Goal: Information Seeking & Learning: Find specific fact

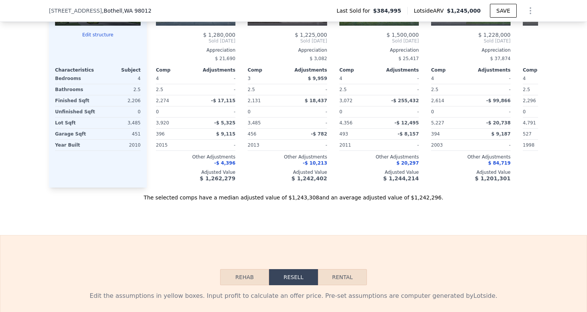
scroll to position [803, 0]
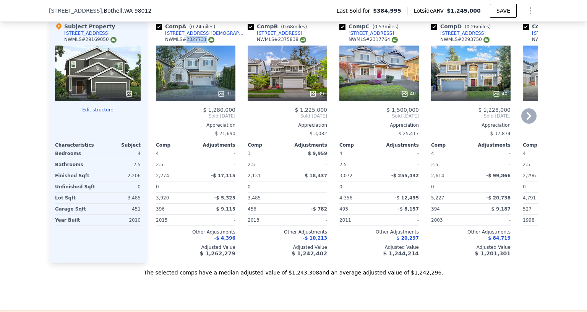
drag, startPoint x: 198, startPoint y: 46, endPoint x: 180, endPoint y: 47, distance: 17.2
click at [180, 43] on div "NWMLS # 2327731" at bounding box center [189, 39] width 49 height 7
copy div "2327731"
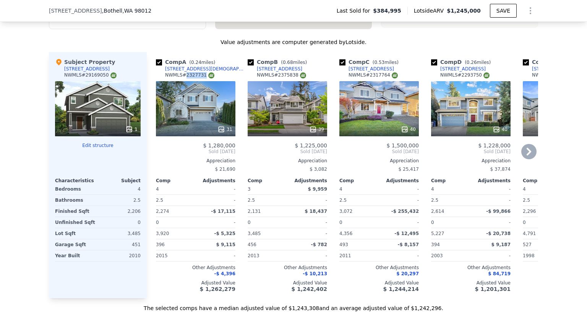
scroll to position [765, 0]
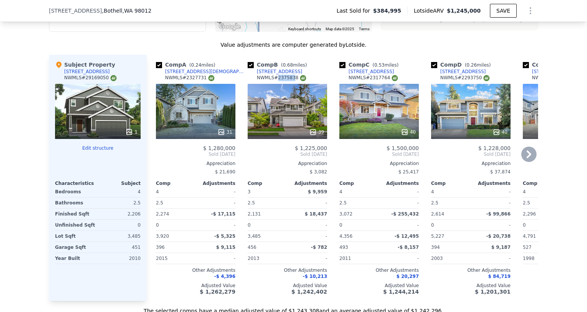
drag, startPoint x: 289, startPoint y: 84, endPoint x: 271, endPoint y: 86, distance: 17.7
click at [271, 81] on div "NWMLS # 2375838" at bounding box center [281, 78] width 49 height 7
drag, startPoint x: 281, startPoint y: 84, endPoint x: 290, endPoint y: 85, distance: 9.2
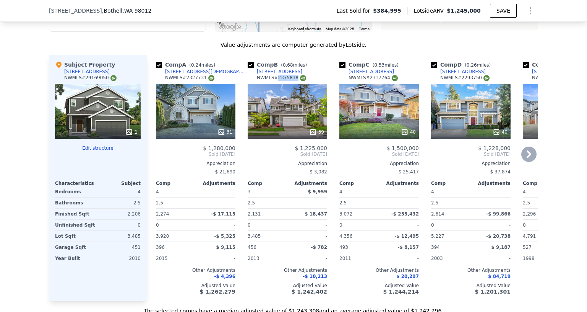
click at [290, 81] on div "NWMLS # 2375838" at bounding box center [281, 78] width 49 height 7
copy div "2375838"
drag, startPoint x: 381, startPoint y: 85, endPoint x: 366, endPoint y: 85, distance: 15.3
click at [366, 81] on div "NWMLS # 2317764" at bounding box center [373, 78] width 49 height 7
copy div "2317764"
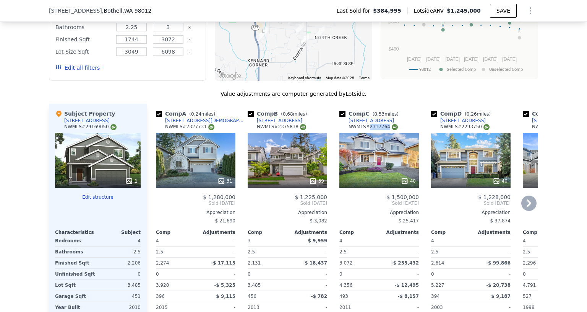
scroll to position [727, 0]
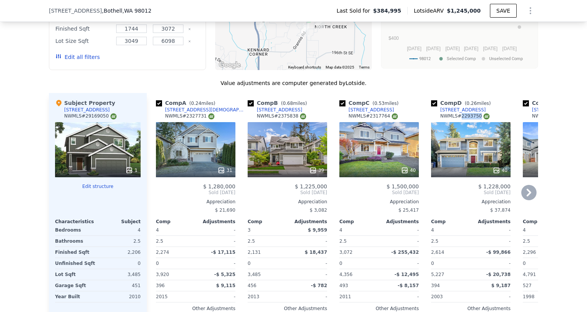
drag, startPoint x: 474, startPoint y: 122, endPoint x: 457, endPoint y: 125, distance: 17.0
click at [457, 119] on div "NWMLS # 2293750" at bounding box center [464, 116] width 49 height 7
copy div "2293750"
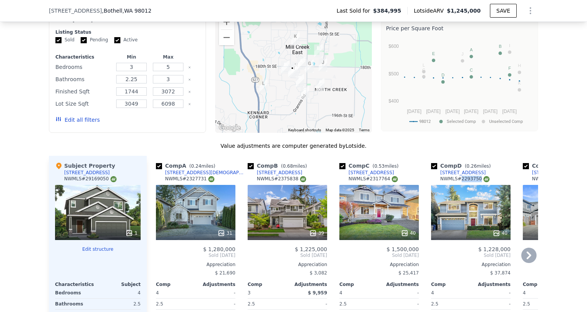
scroll to position [535, 0]
